Goal: Information Seeking & Learning: Learn about a topic

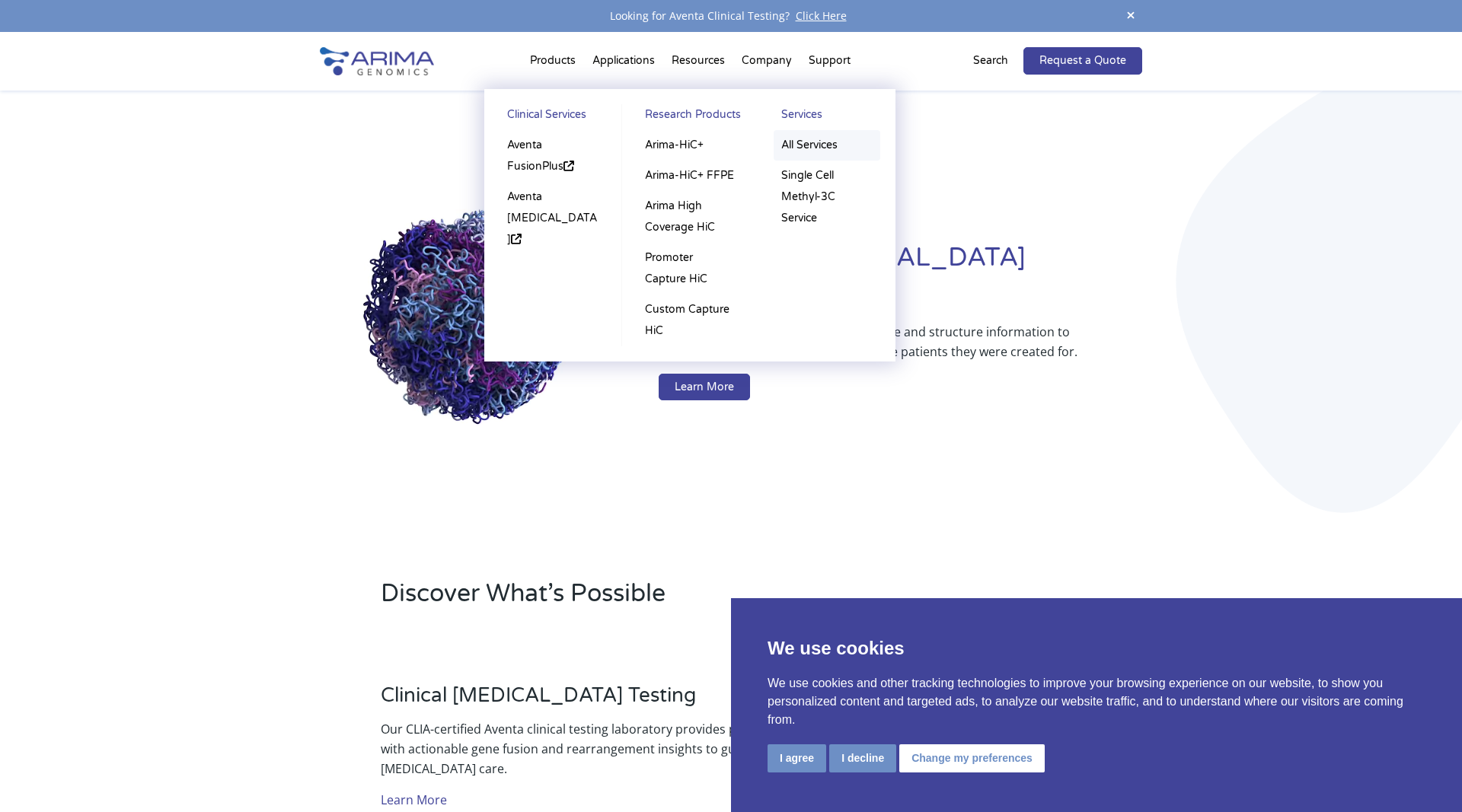
click at [810, 141] on link "All Services" at bounding box center [826, 145] width 106 height 31
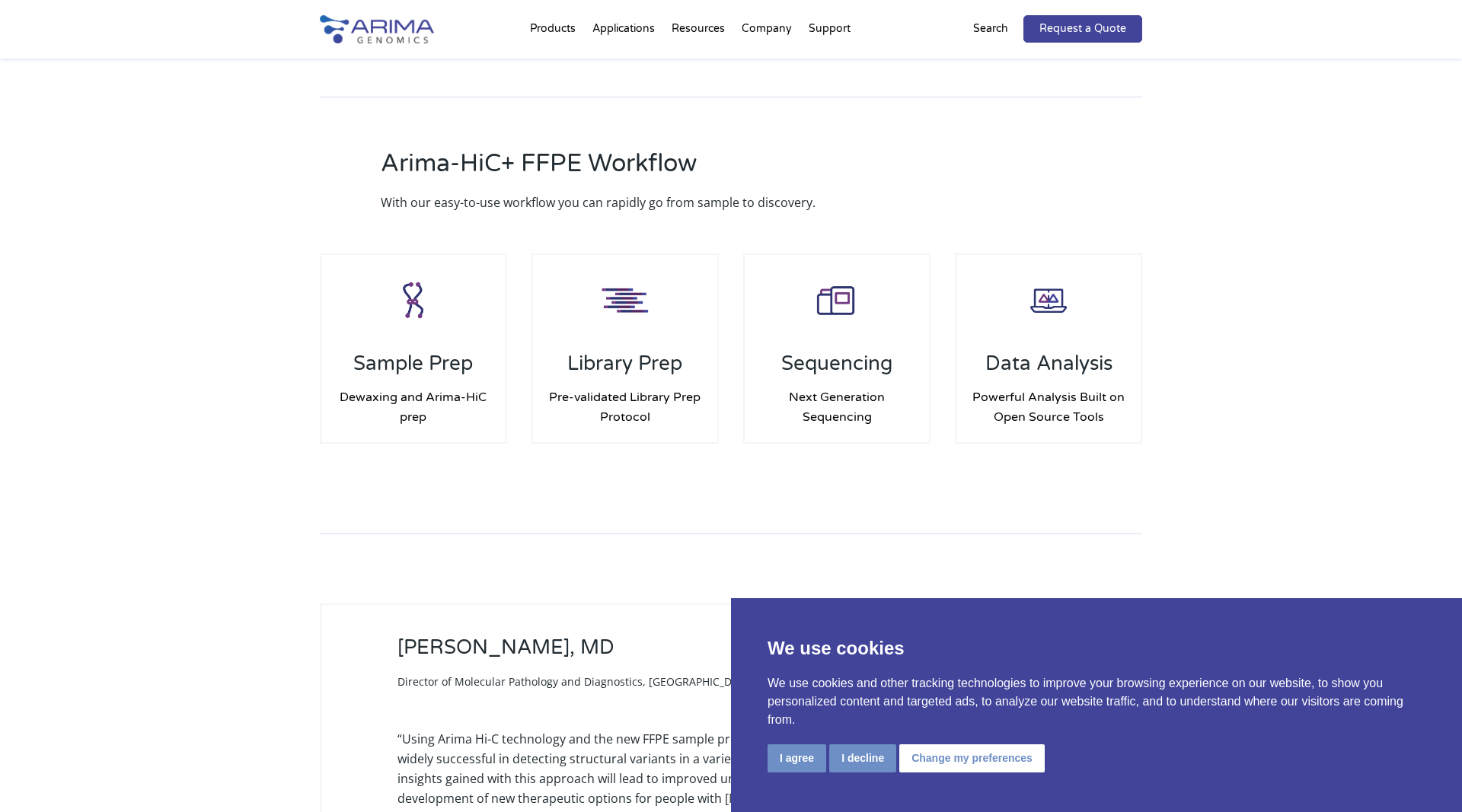
scroll to position [2640, 0]
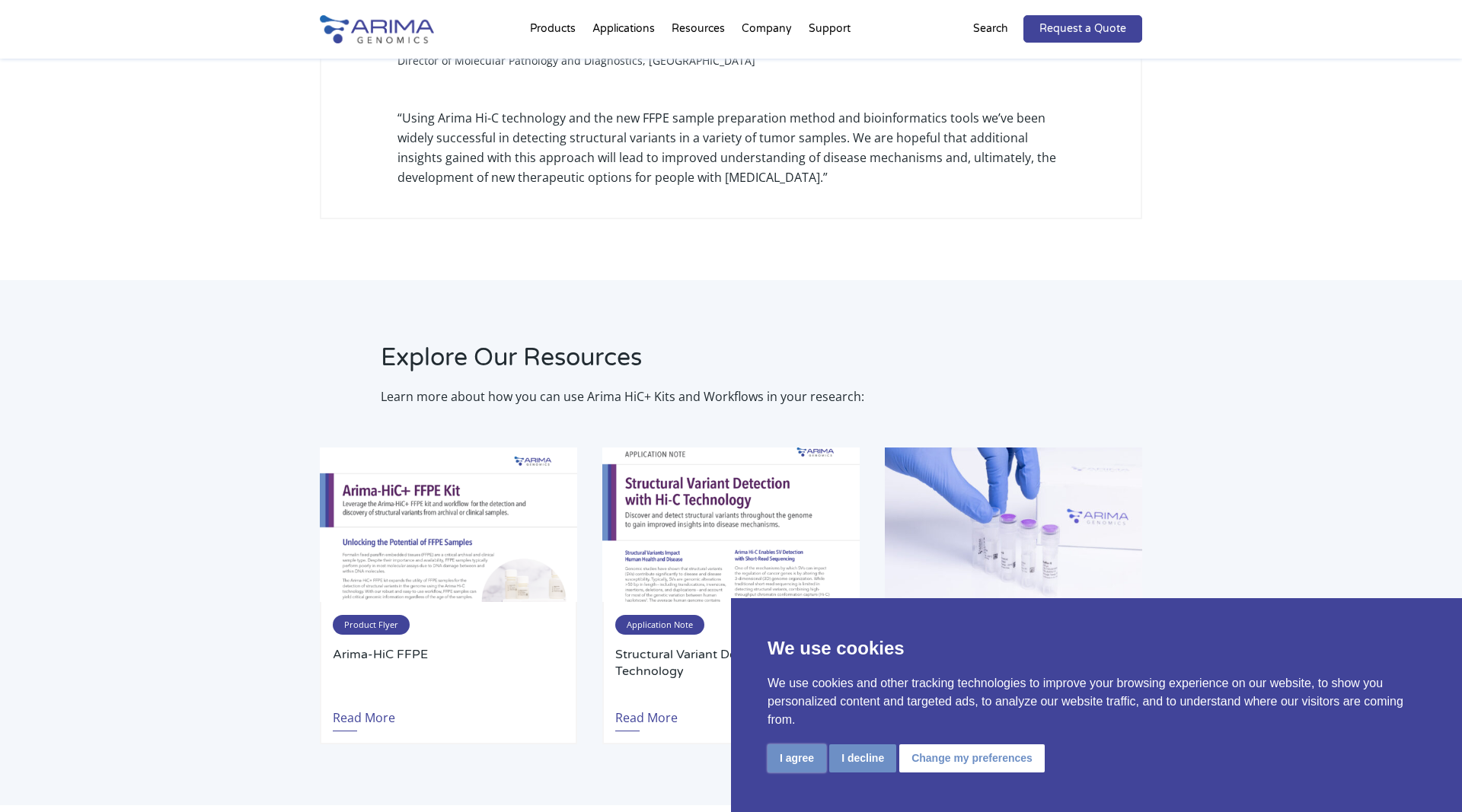
click at [803, 763] on button "I agree" at bounding box center [797, 758] width 58 height 28
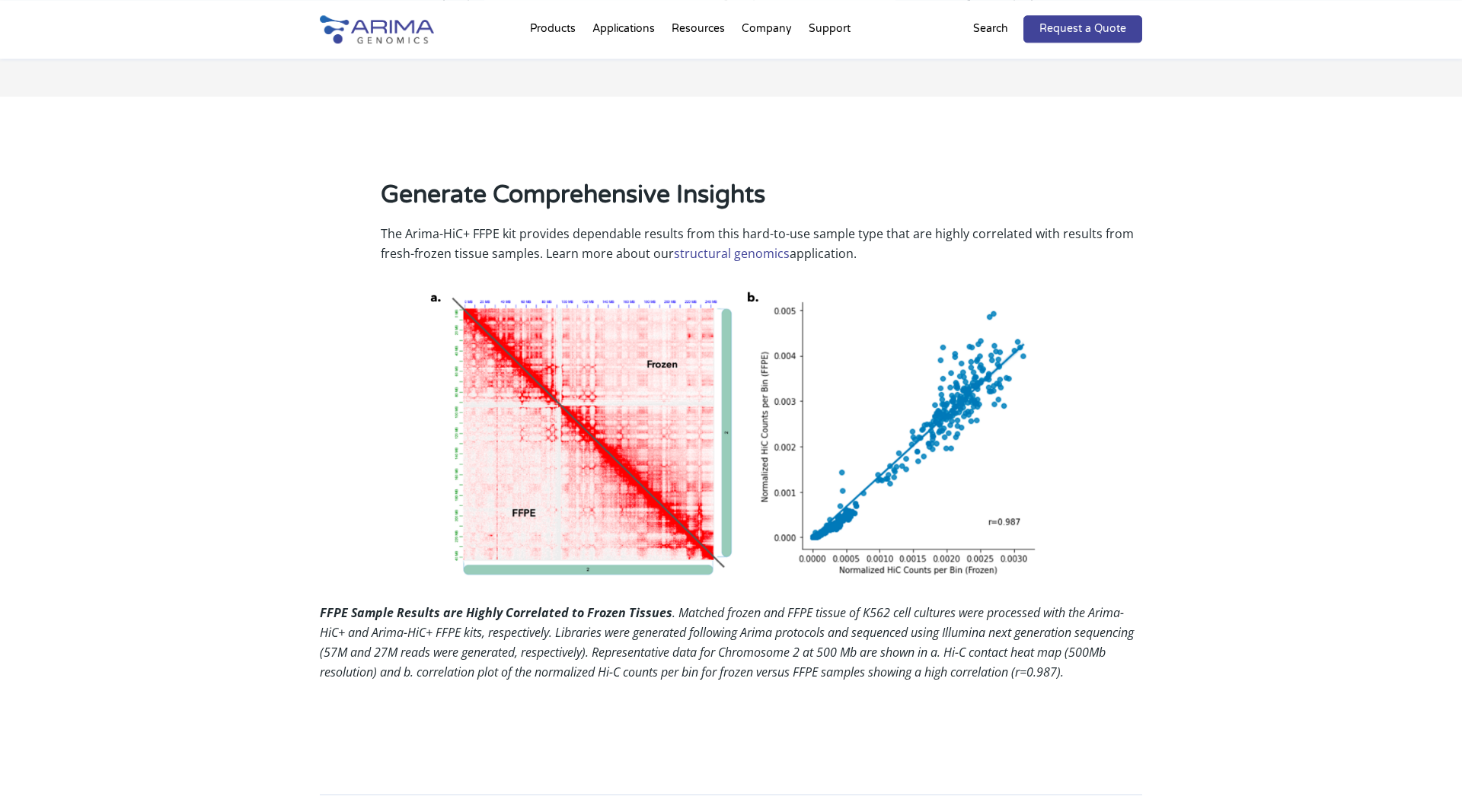
scroll to position [1320, 0]
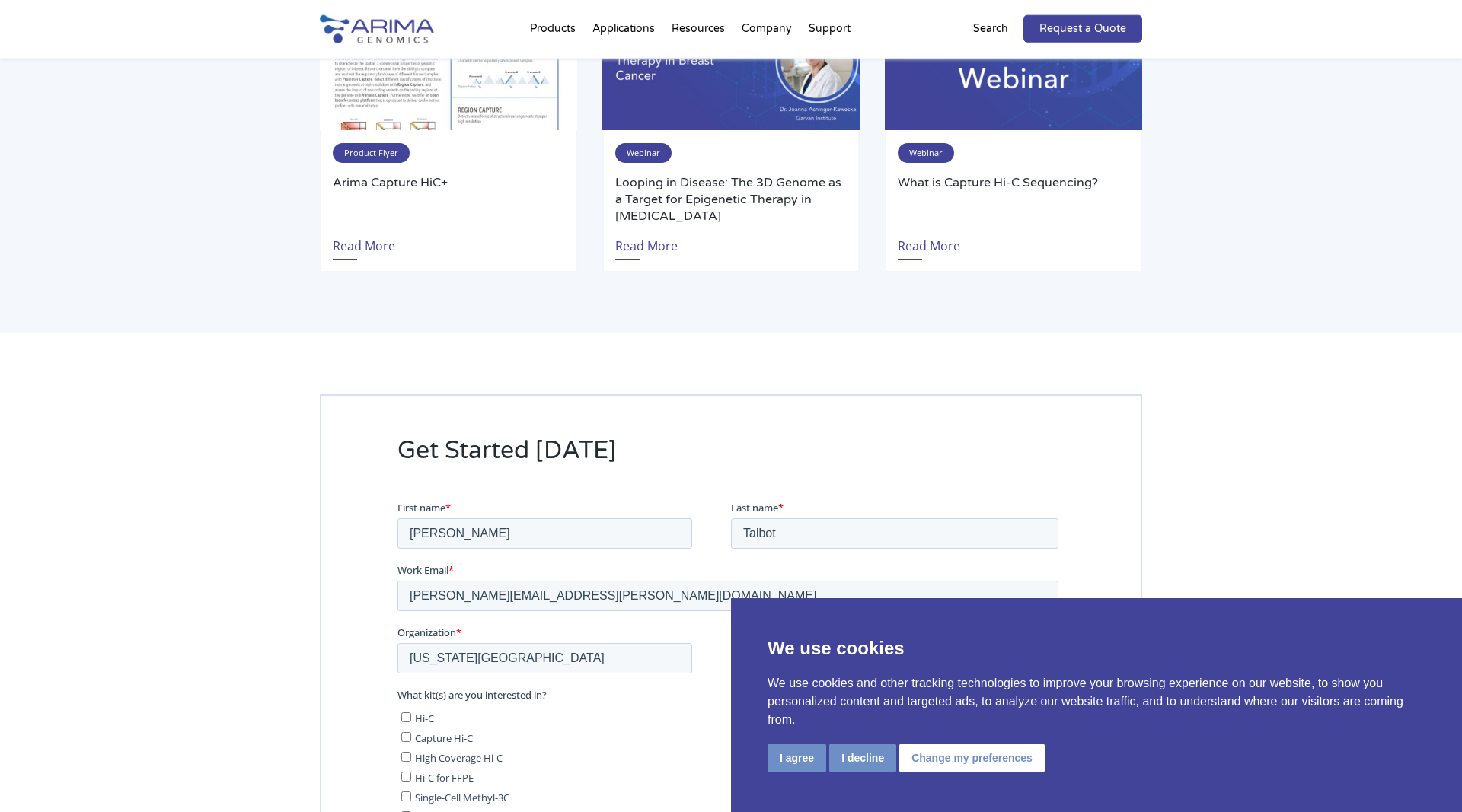
scroll to position [2640, 0]
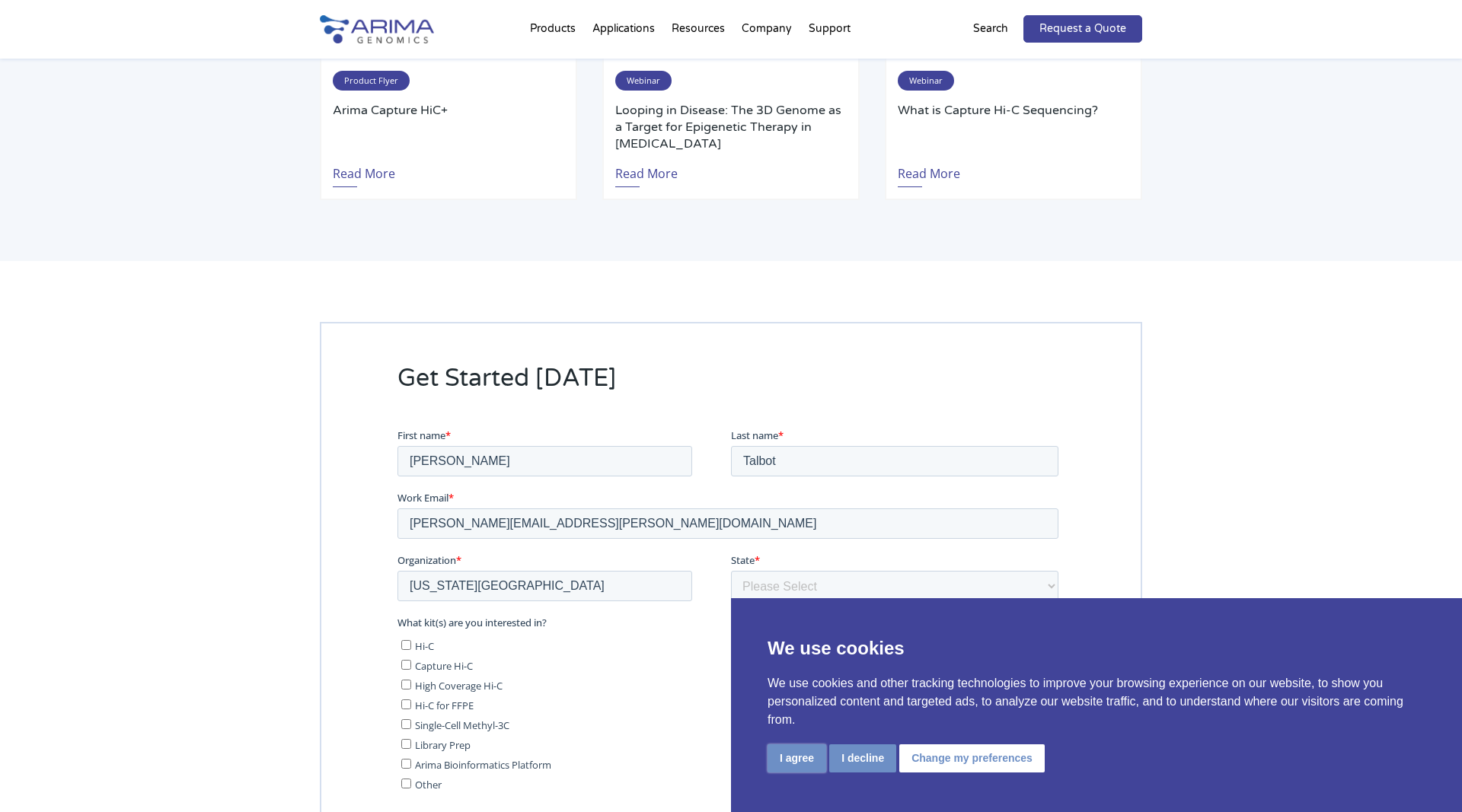
click at [788, 760] on button "I agree" at bounding box center [797, 758] width 58 height 28
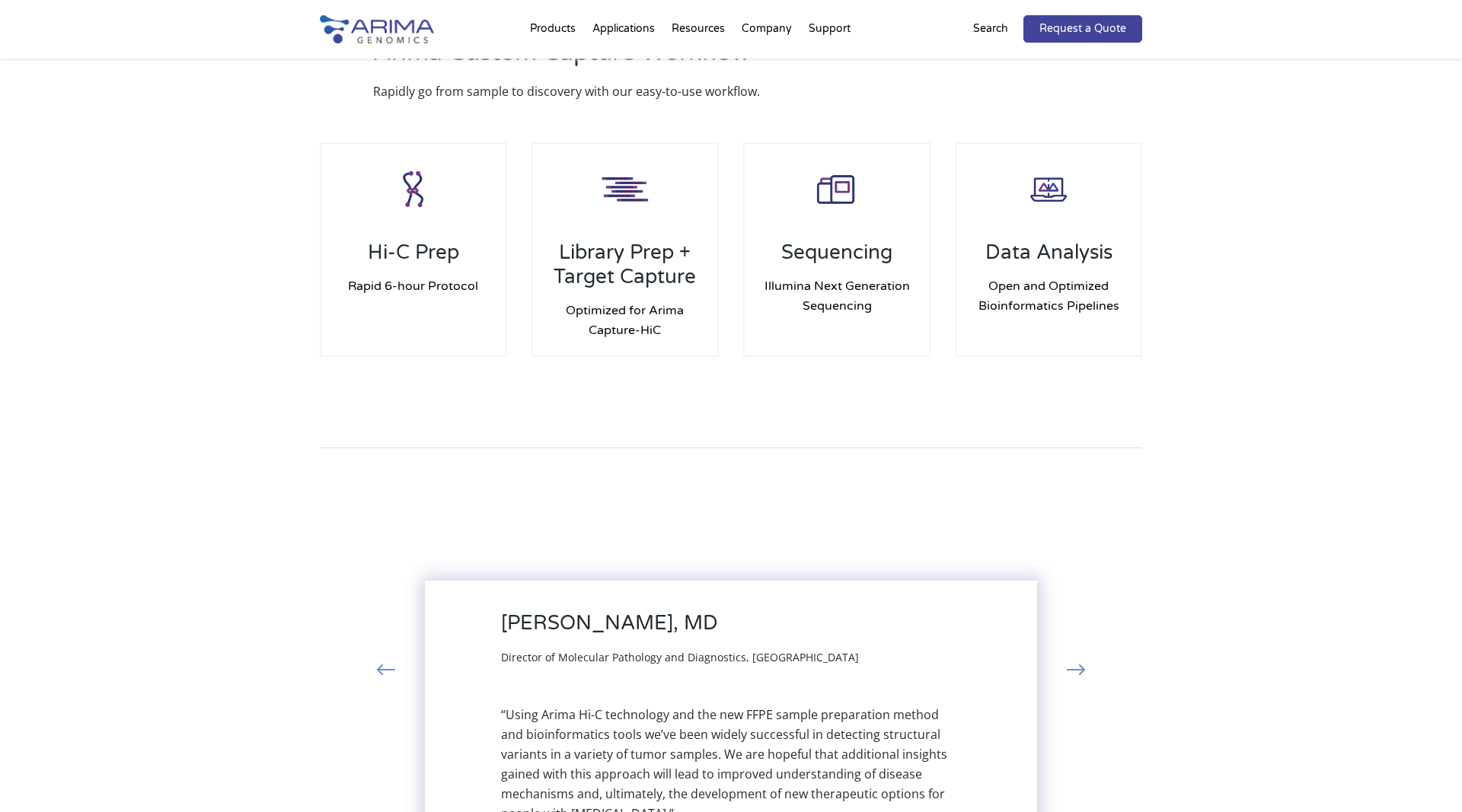
scroll to position [956, 0]
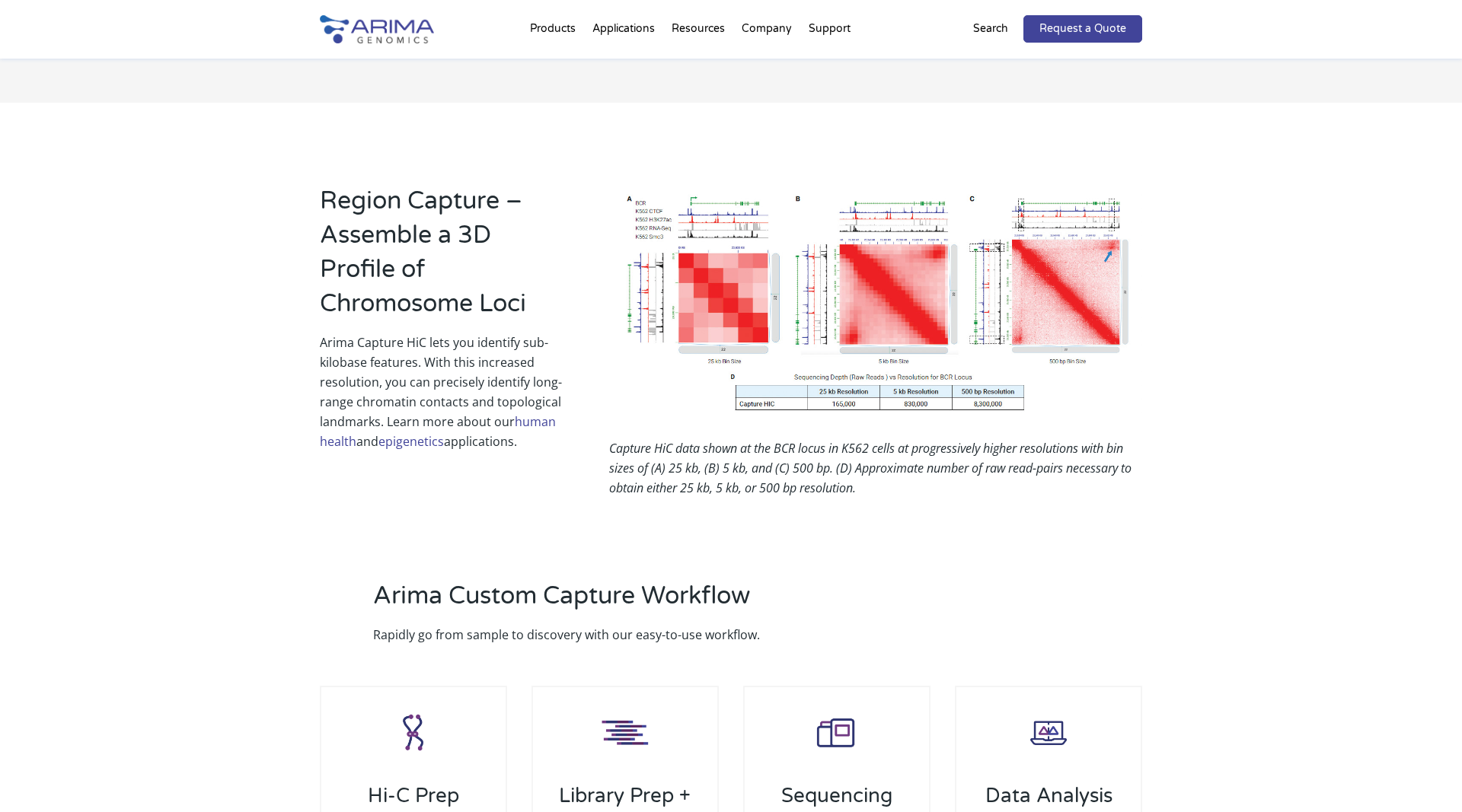
click at [1366, 265] on div "Region Capture – Assemble a 3D Profile of Chromosome Loci Arima Capture HiC let…" at bounding box center [731, 300] width 1462 height 395
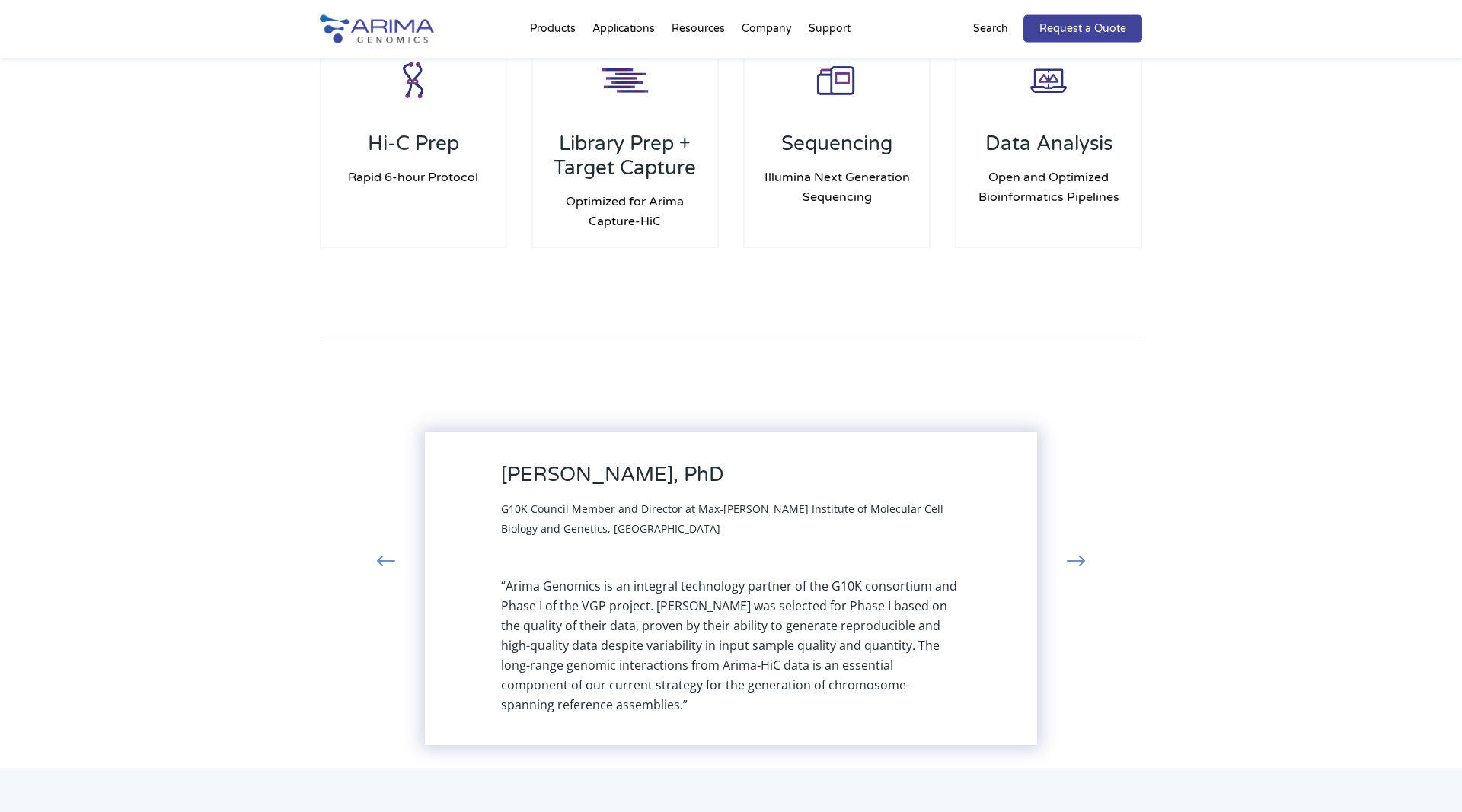
scroll to position [1576, 0]
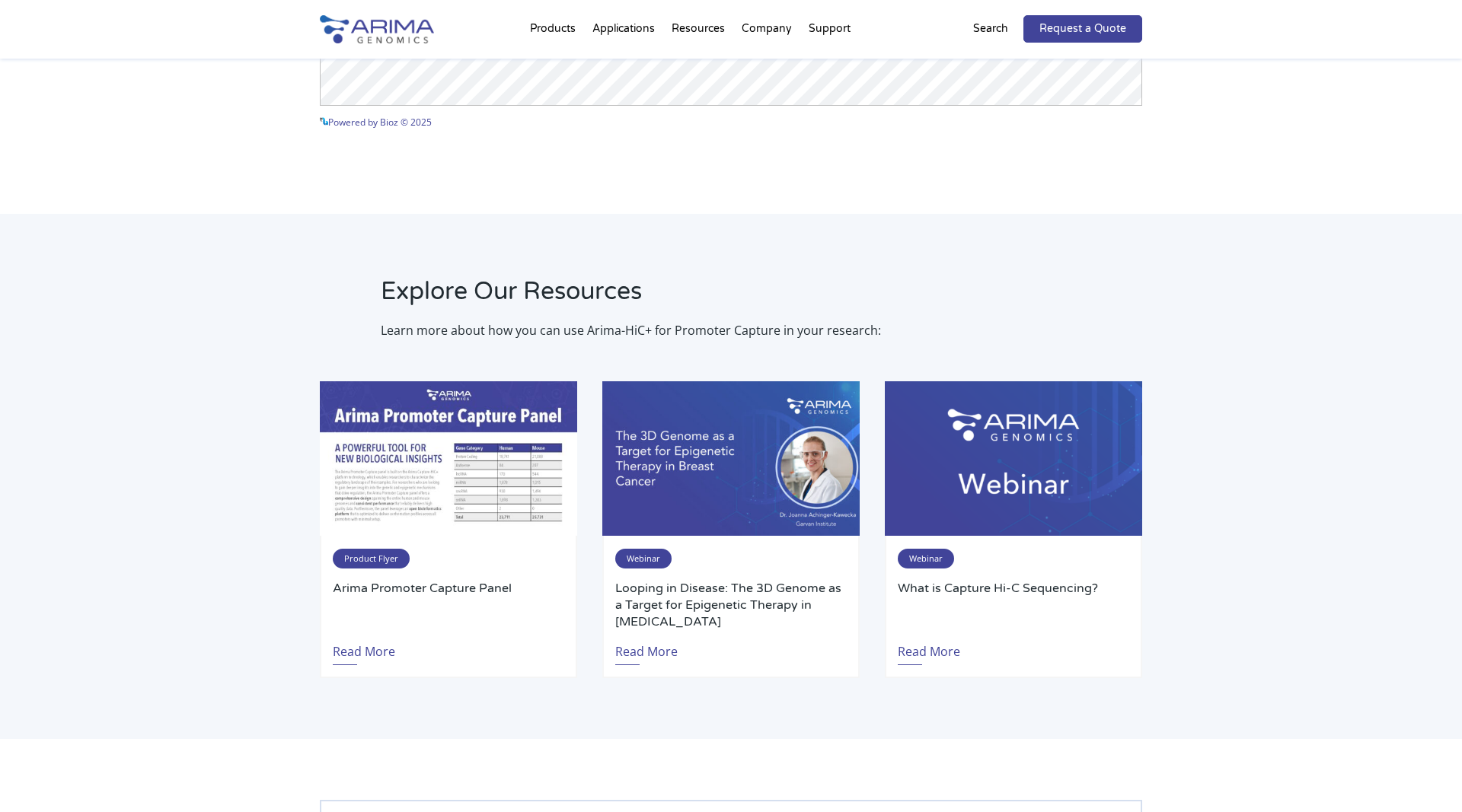
scroll to position [2407, 0]
